Goal: Navigation & Orientation: Find specific page/section

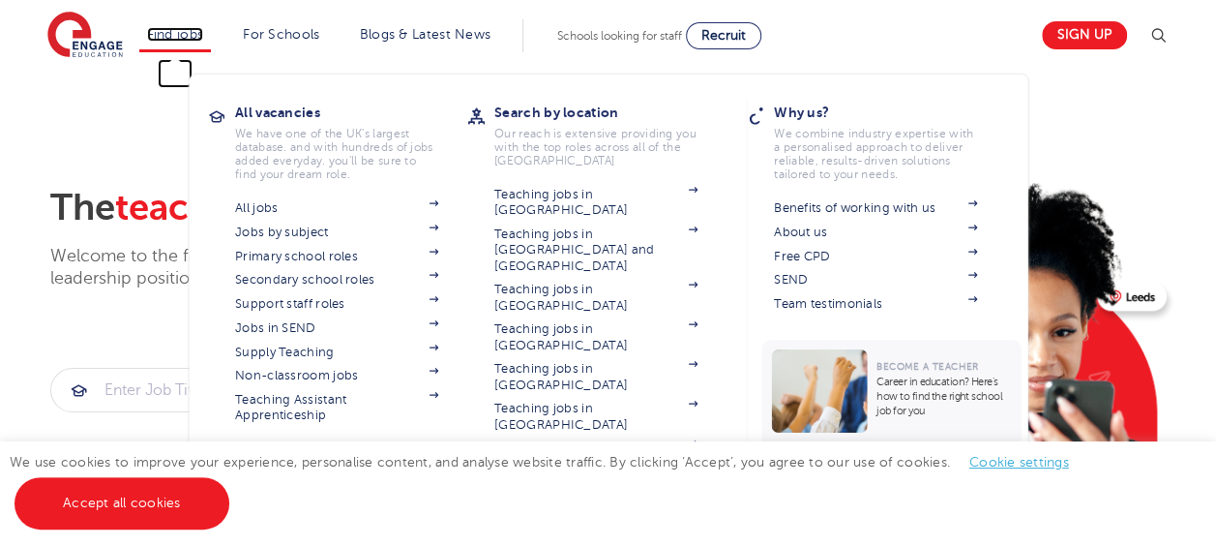
click at [185, 37] on link "Find jobs" at bounding box center [175, 34] width 57 height 15
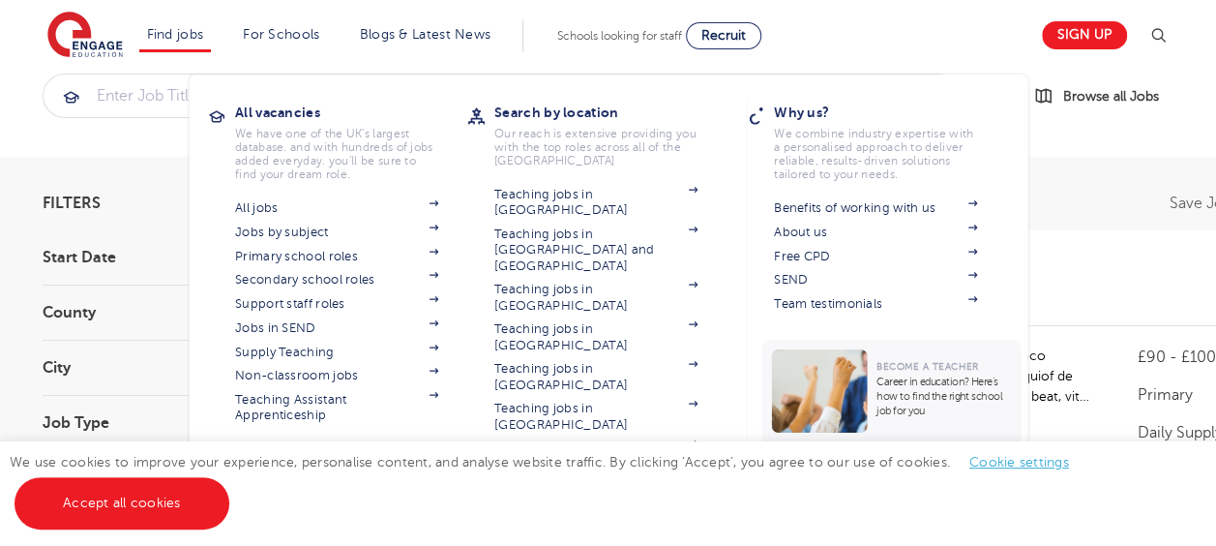
scroll to position [39, 0]
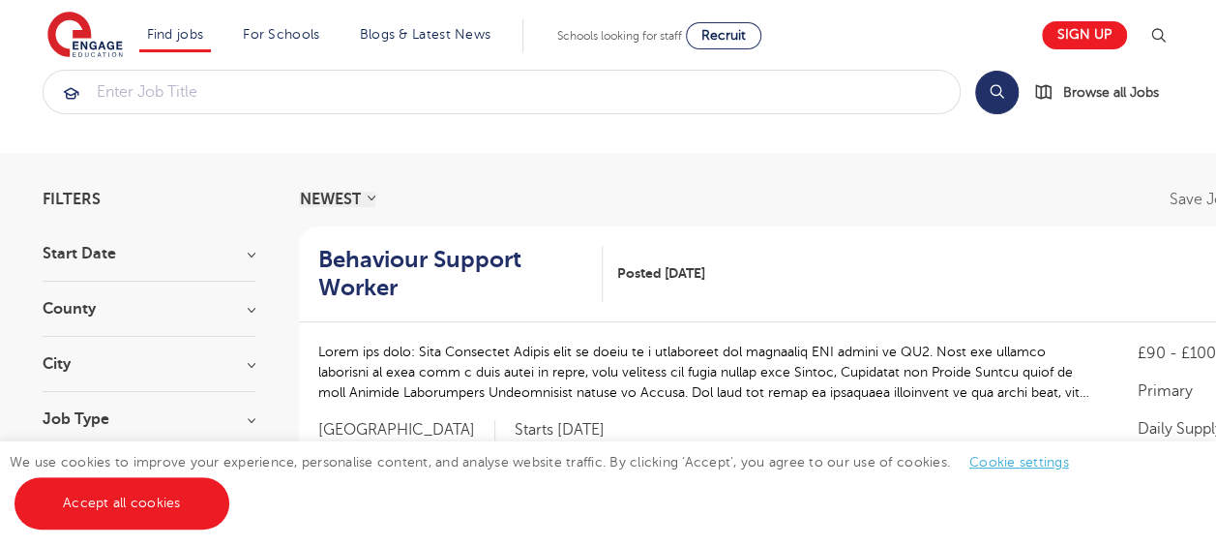
click at [830, 505] on div "We use cookies to improve your experience, personalise content, and analyse web…" at bounding box center [608, 493] width 1216 height 105
